Goal: Find specific page/section: Find specific page/section

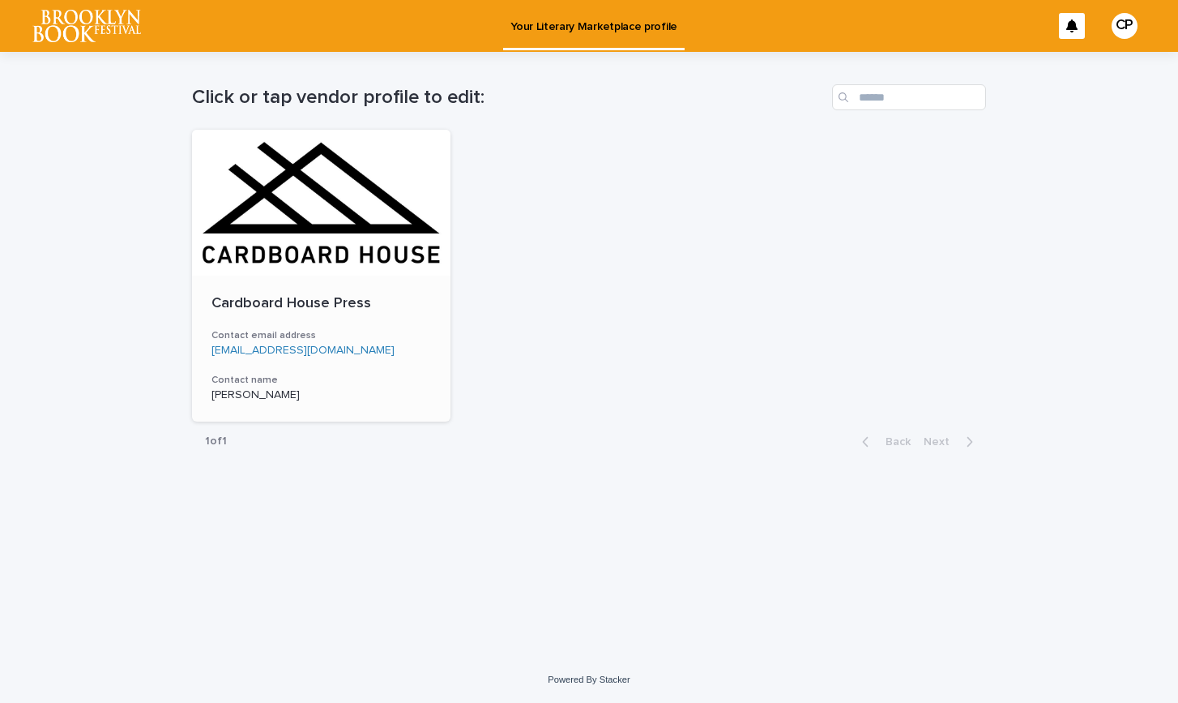
click at [246, 233] on div at bounding box center [321, 203] width 259 height 146
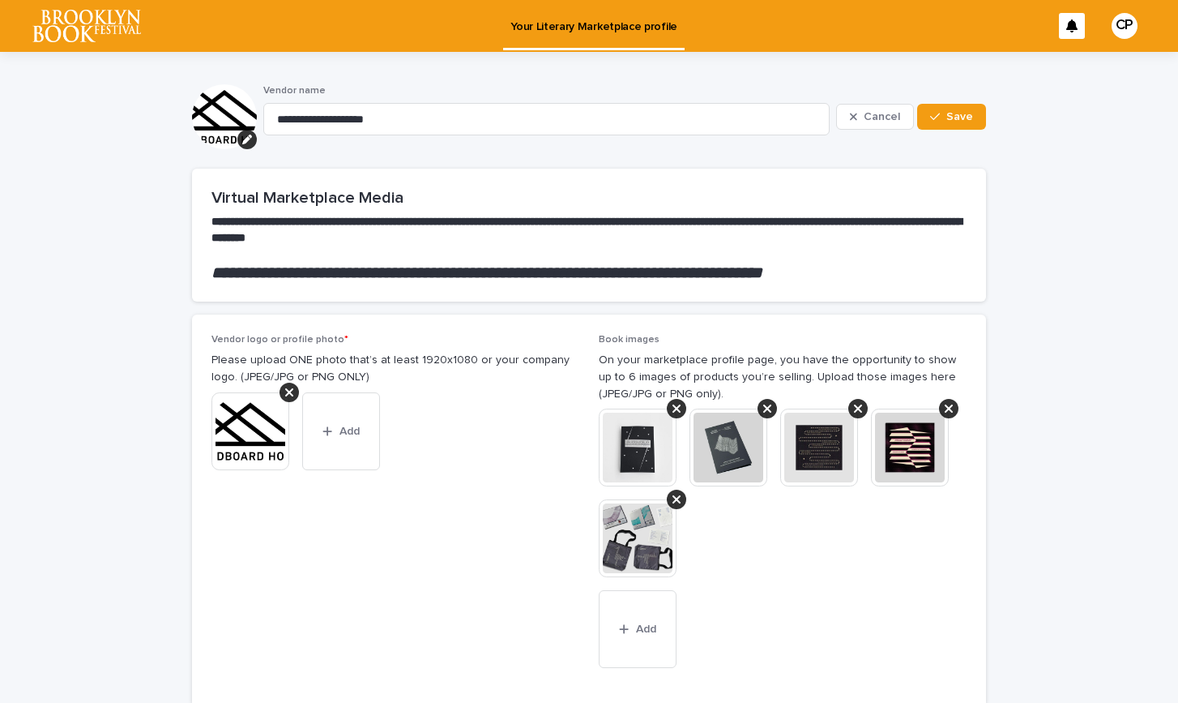
click at [54, 10] on img at bounding box center [86, 26] width 109 height 32
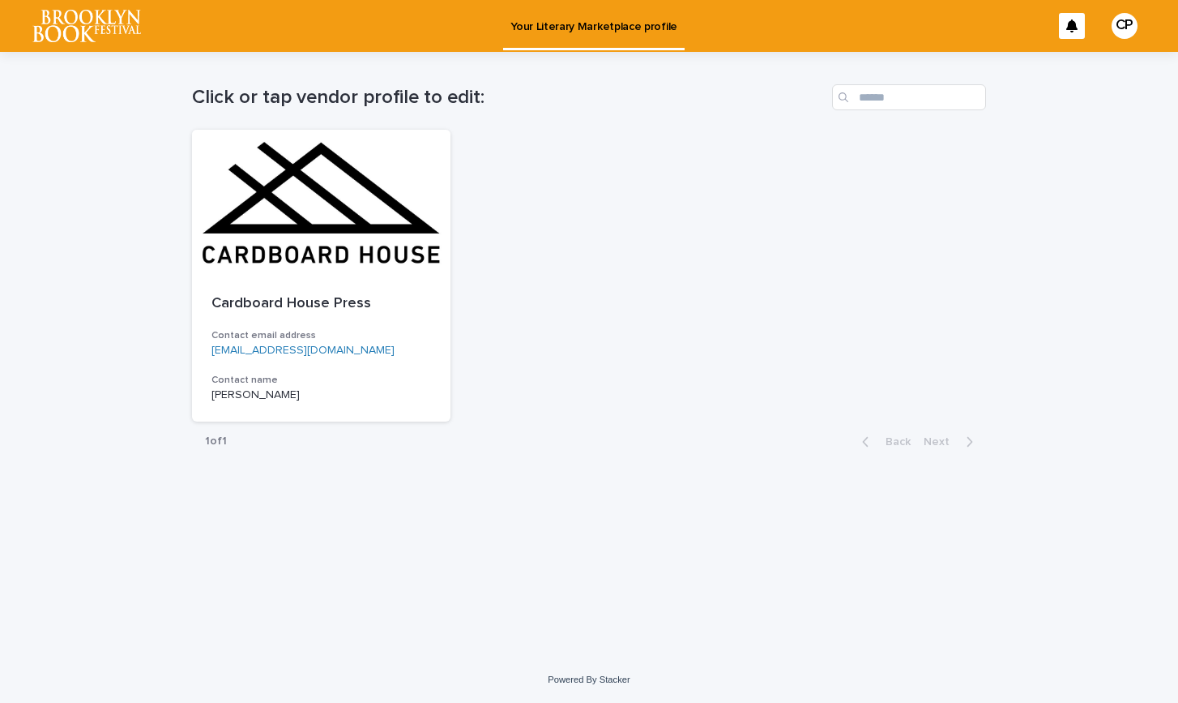
click at [76, 23] on img at bounding box center [86, 26] width 109 height 32
